Goal: Information Seeking & Learning: Find specific fact

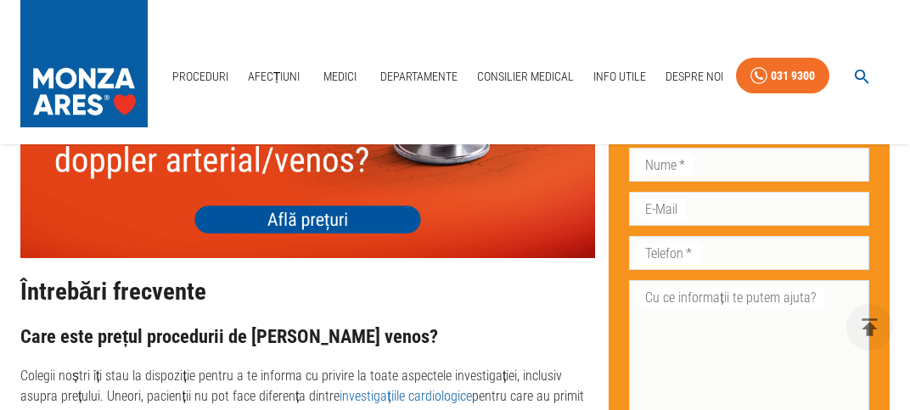
scroll to position [4392, 0]
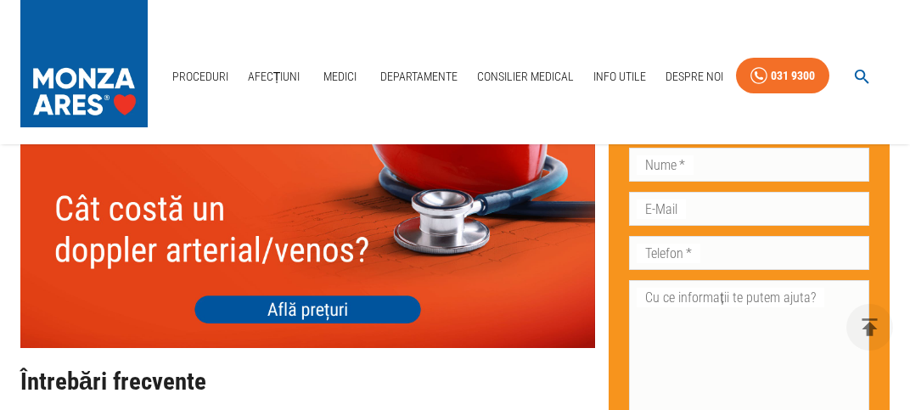
click at [317, 284] on img at bounding box center [307, 233] width 575 height 230
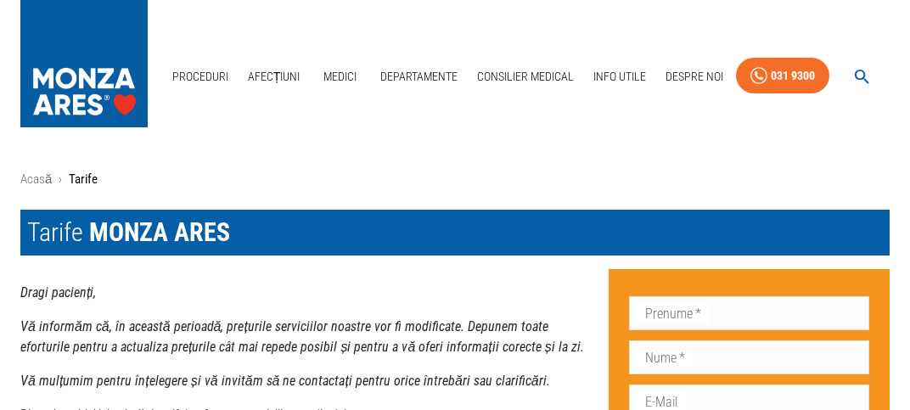
click at [79, 181] on p "Tarife" at bounding box center [83, 180] width 29 height 20
click at [146, 237] on span "MONZA ARES" at bounding box center [159, 232] width 141 height 30
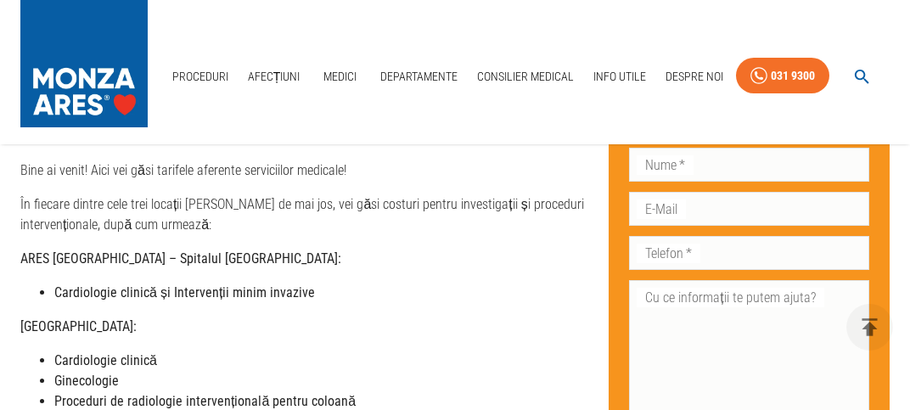
scroll to position [268, 0]
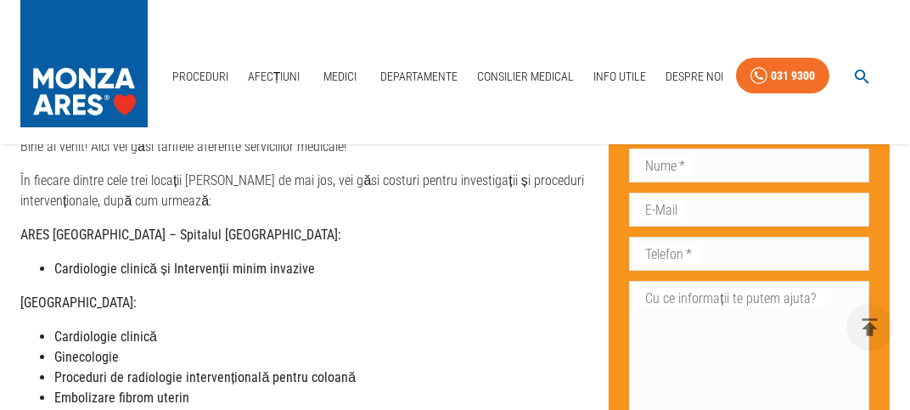
click at [233, 272] on strong "Cardiologie clinică și Intervenții minim invazive" at bounding box center [184, 269] width 261 height 16
drag, startPoint x: 117, startPoint y: 265, endPoint x: 106, endPoint y: 267, distance: 11.3
click at [112, 266] on strong "Cardiologie clinică și Intervenții minim invazive" at bounding box center [184, 269] width 261 height 16
drag, startPoint x: 59, startPoint y: 233, endPoint x: 104, endPoint y: 236, distance: 44.3
click at [60, 233] on strong "ARES București – Spitalul Monza:" at bounding box center [180, 235] width 321 height 16
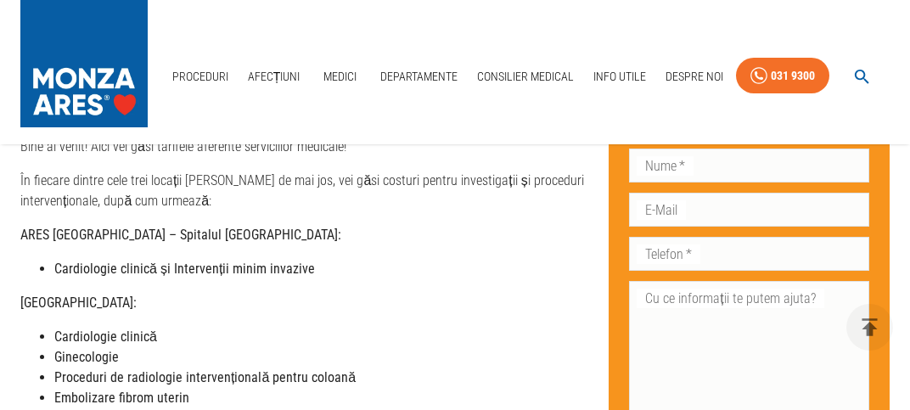
click at [159, 237] on strong "ARES București – Spitalul Monza:" at bounding box center [180, 235] width 321 height 16
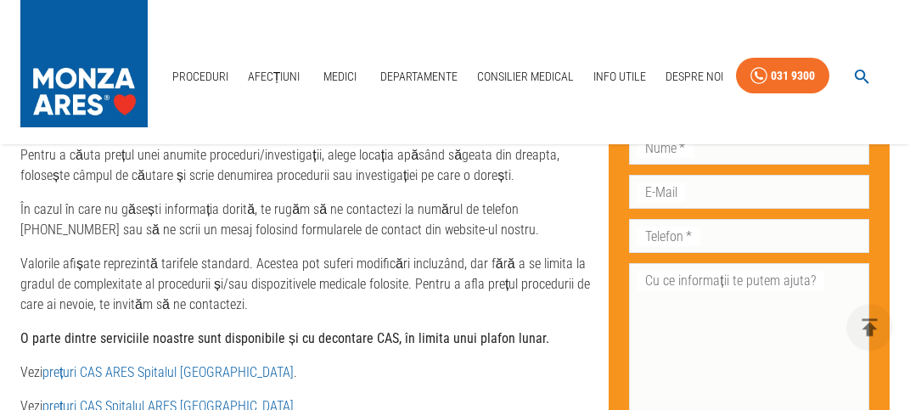
scroll to position [806, 0]
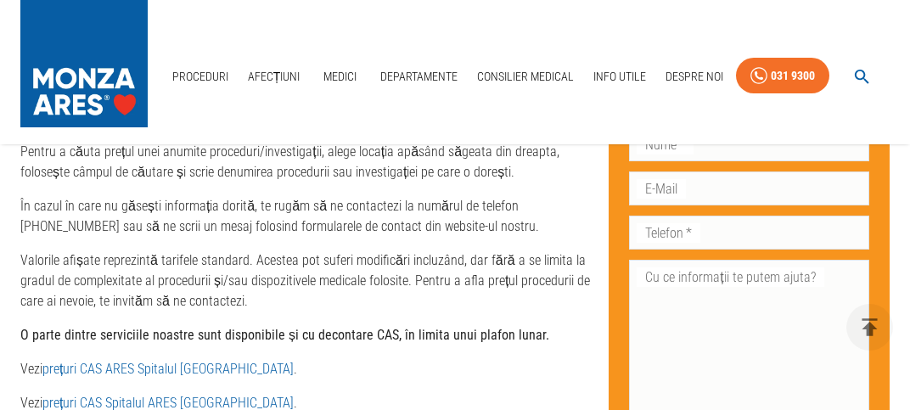
click at [66, 374] on link "prețuri CAS ARES Spitalul Monza" at bounding box center [167, 369] width 251 height 16
